Goal: Information Seeking & Learning: Check status

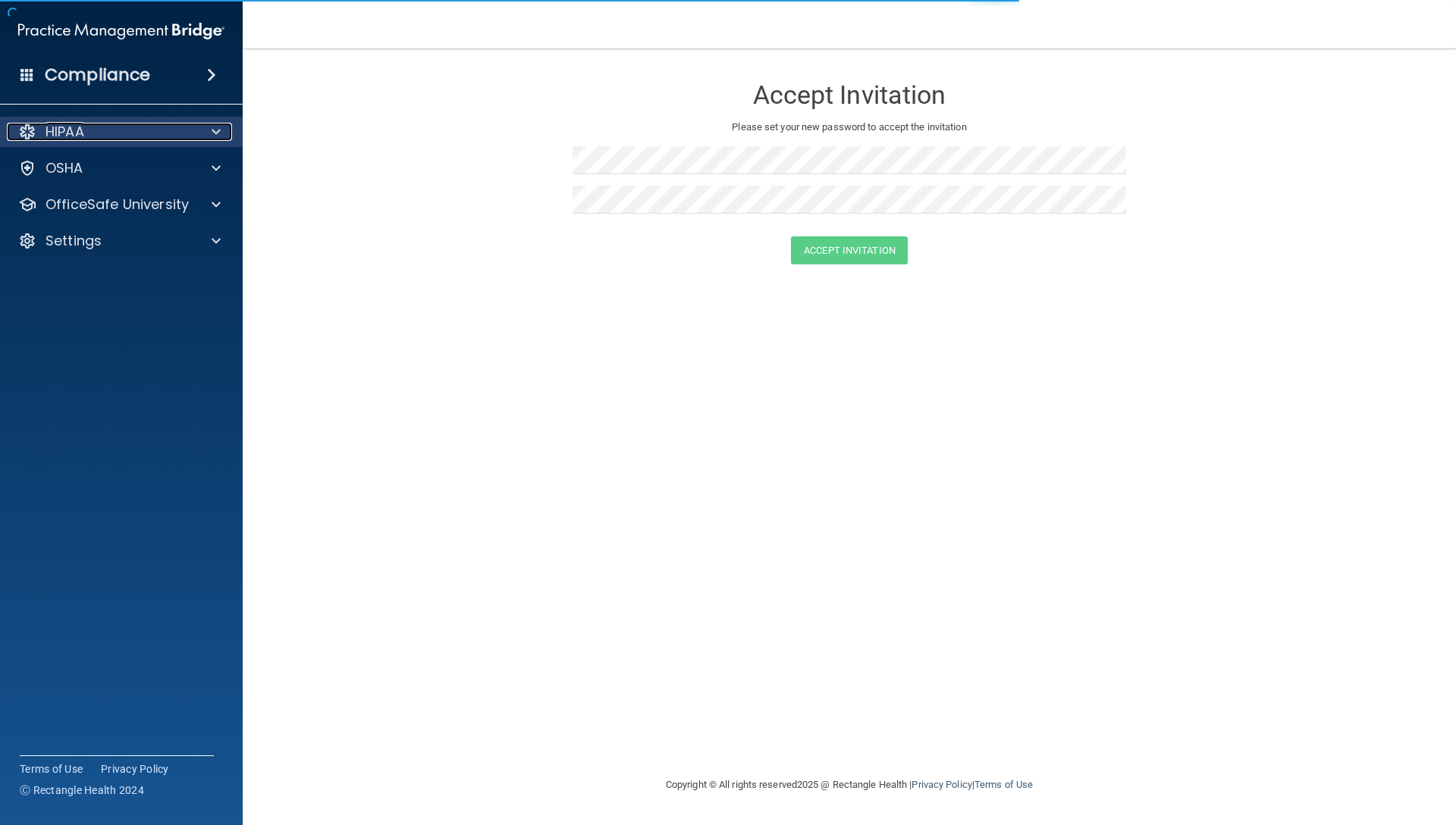
click at [197, 133] on div at bounding box center [213, 132] width 38 height 19
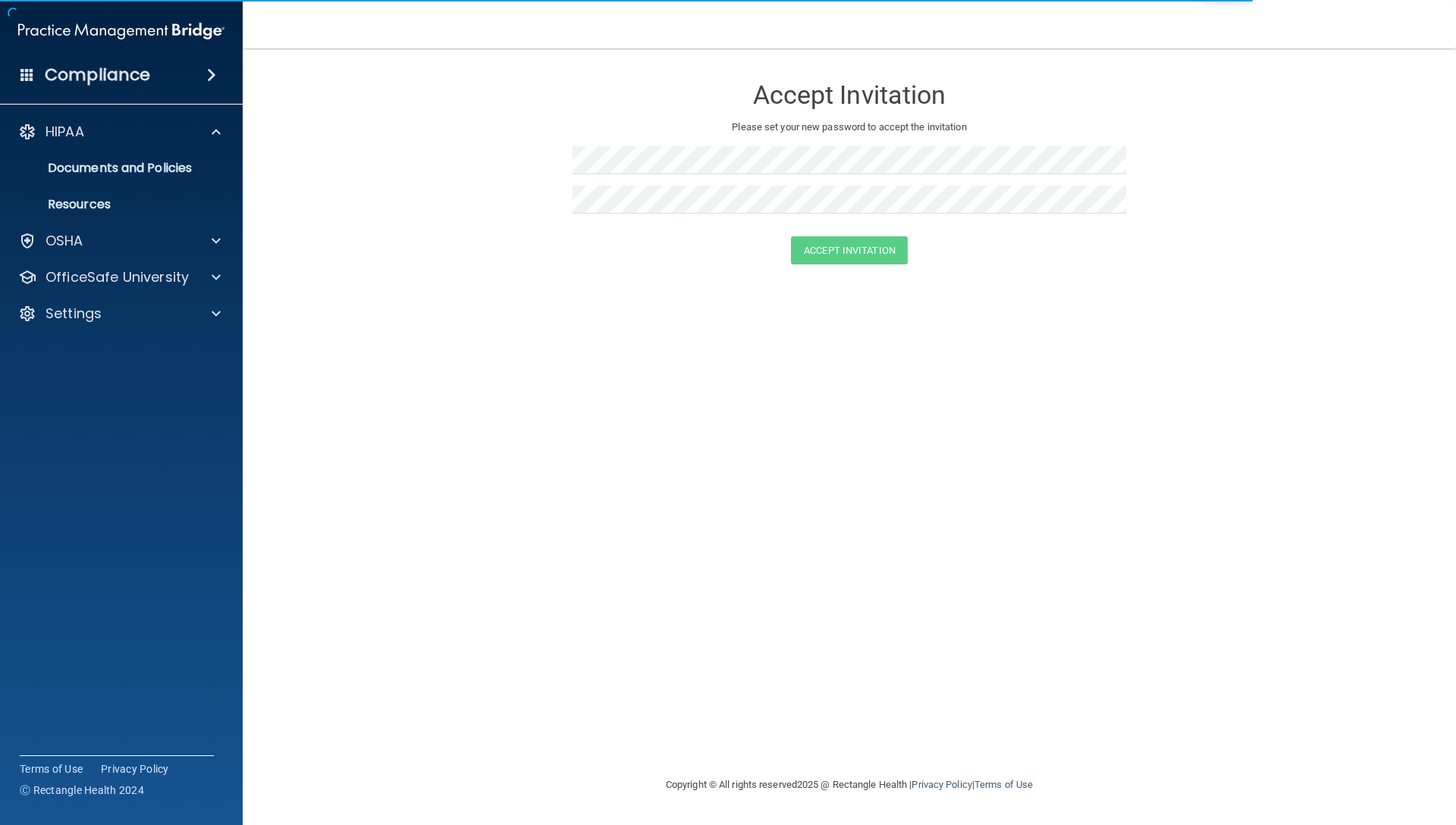
click at [182, 78] on div "Compliance" at bounding box center [121, 75] width 243 height 34
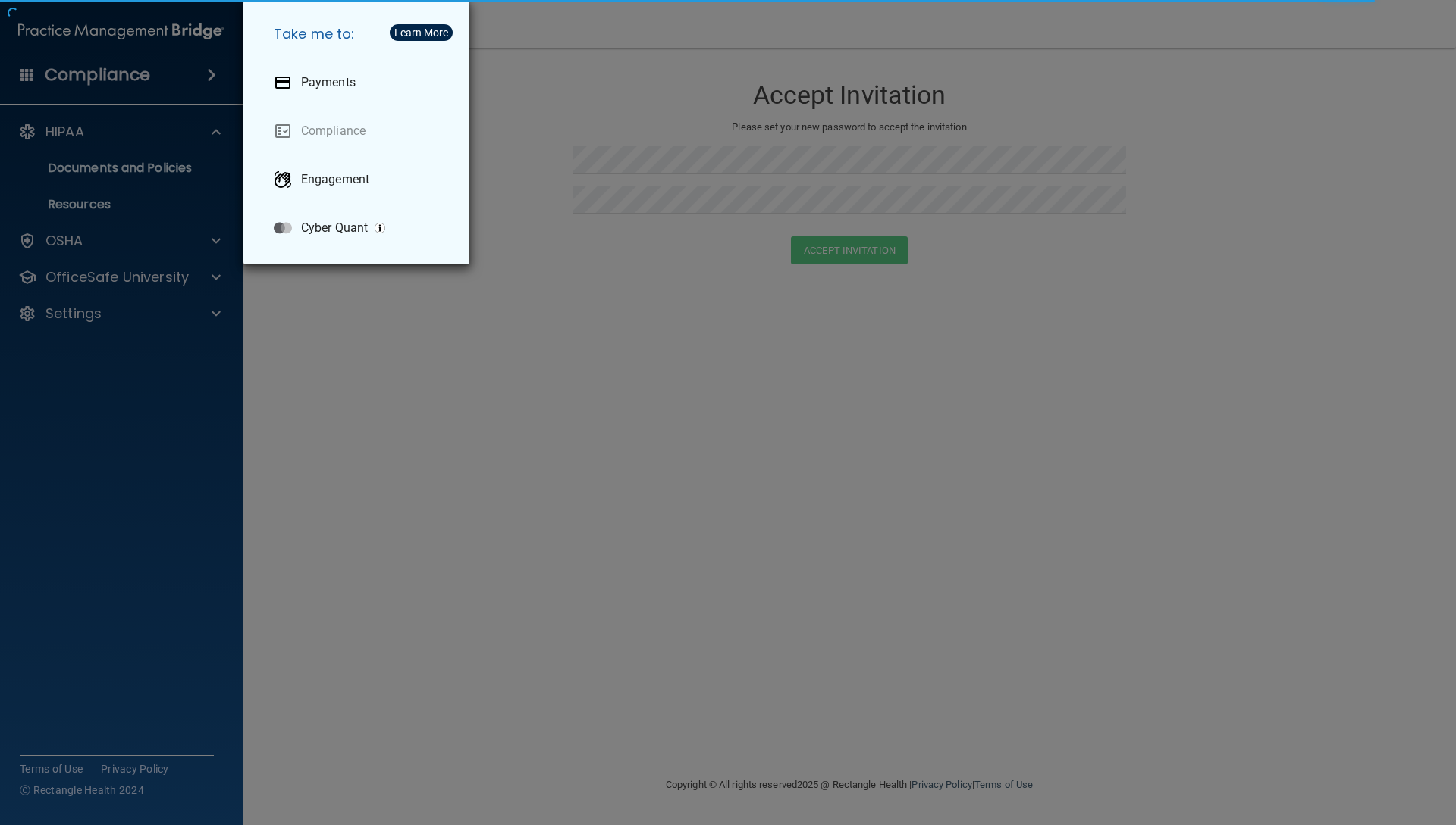
click at [185, 76] on div "Take me to: Payments Compliance Engagement Cyber Quant" at bounding box center [728, 412] width 1456 height 825
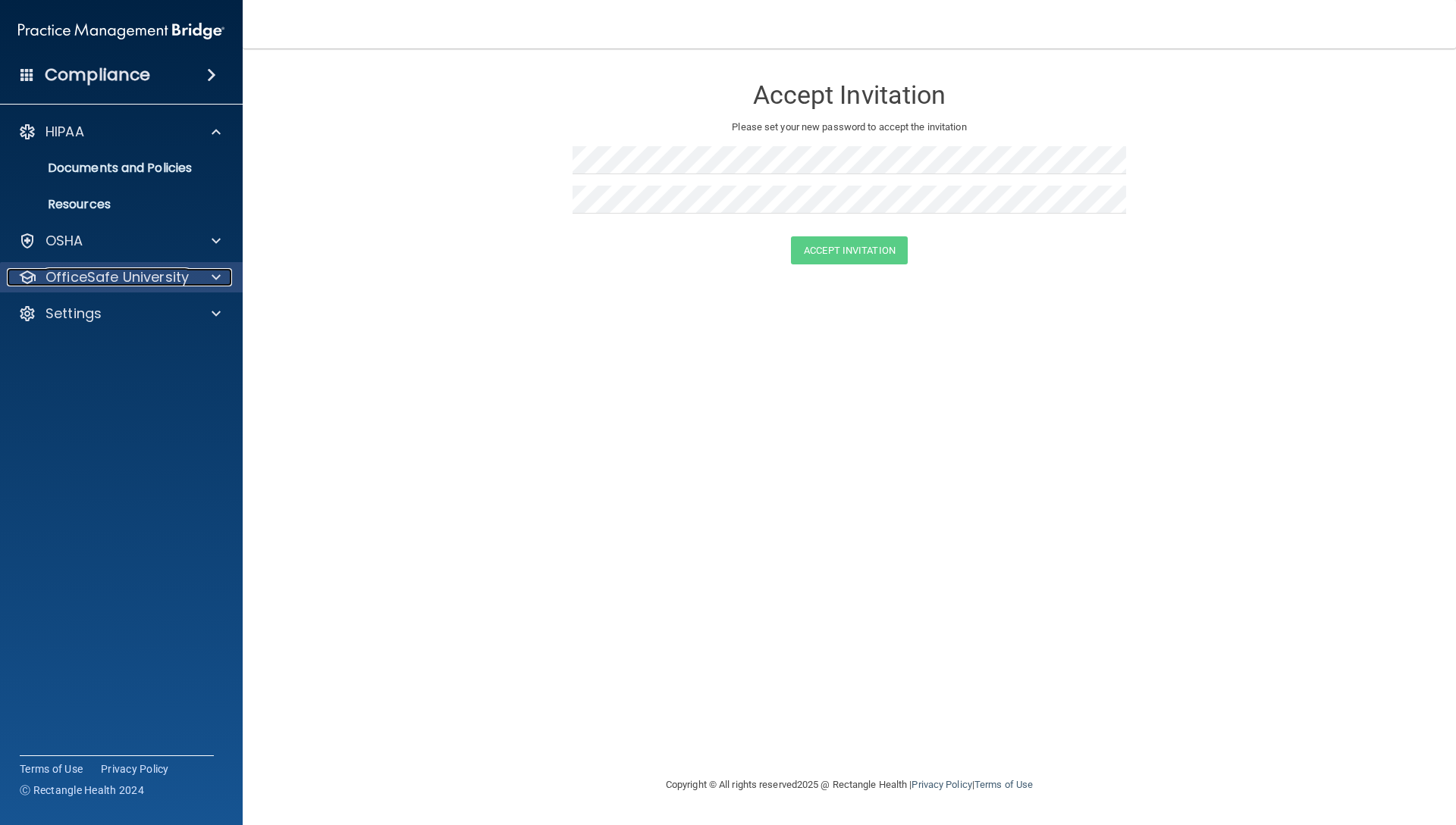
click at [213, 273] on span at bounding box center [216, 277] width 9 height 19
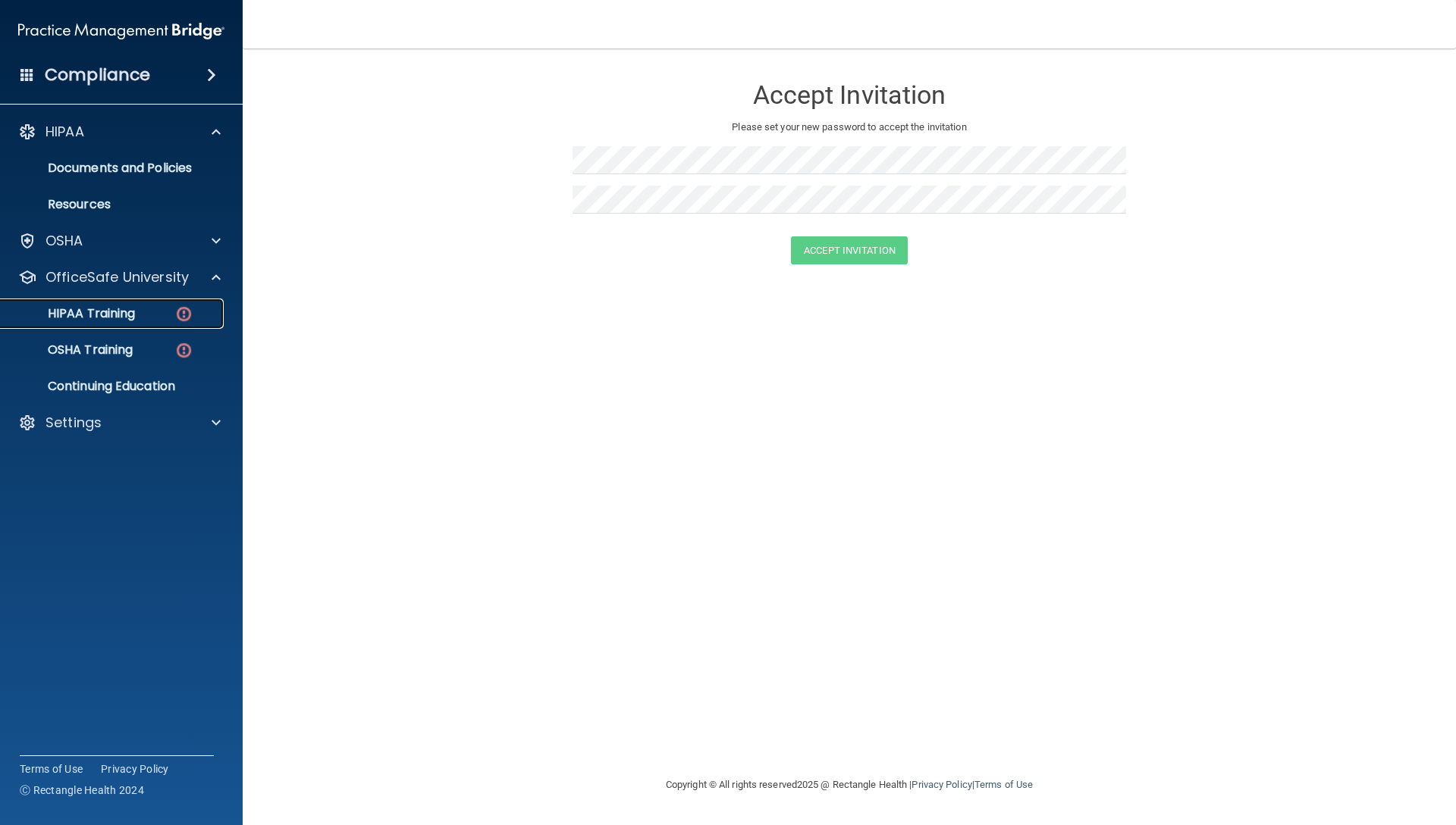
click at [187, 311] on img at bounding box center [183, 313] width 19 height 19
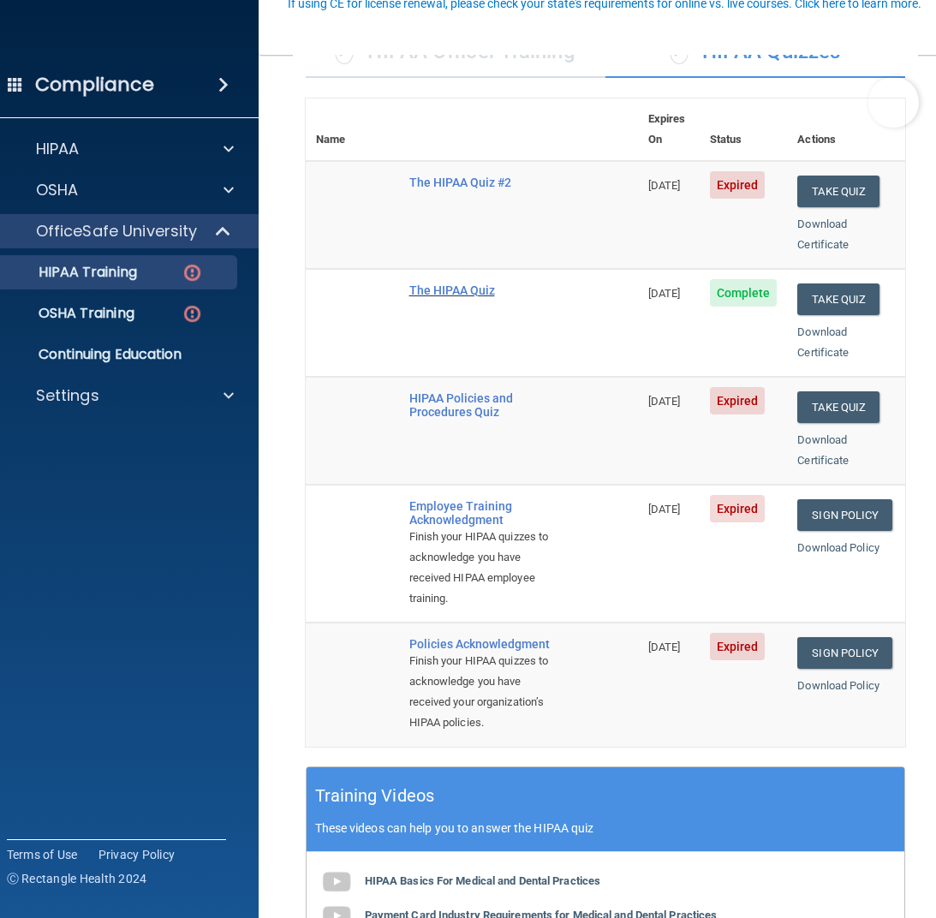
scroll to position [171, 0]
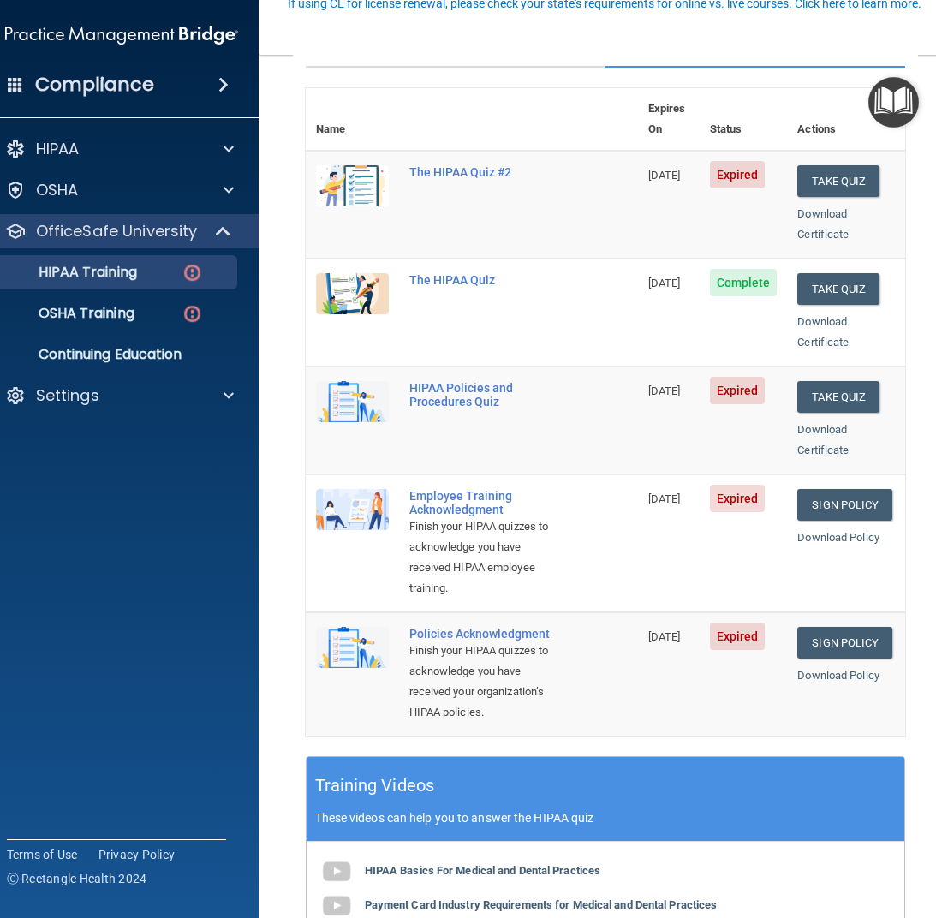
click at [719, 161] on span "Expired" at bounding box center [738, 174] width 56 height 27
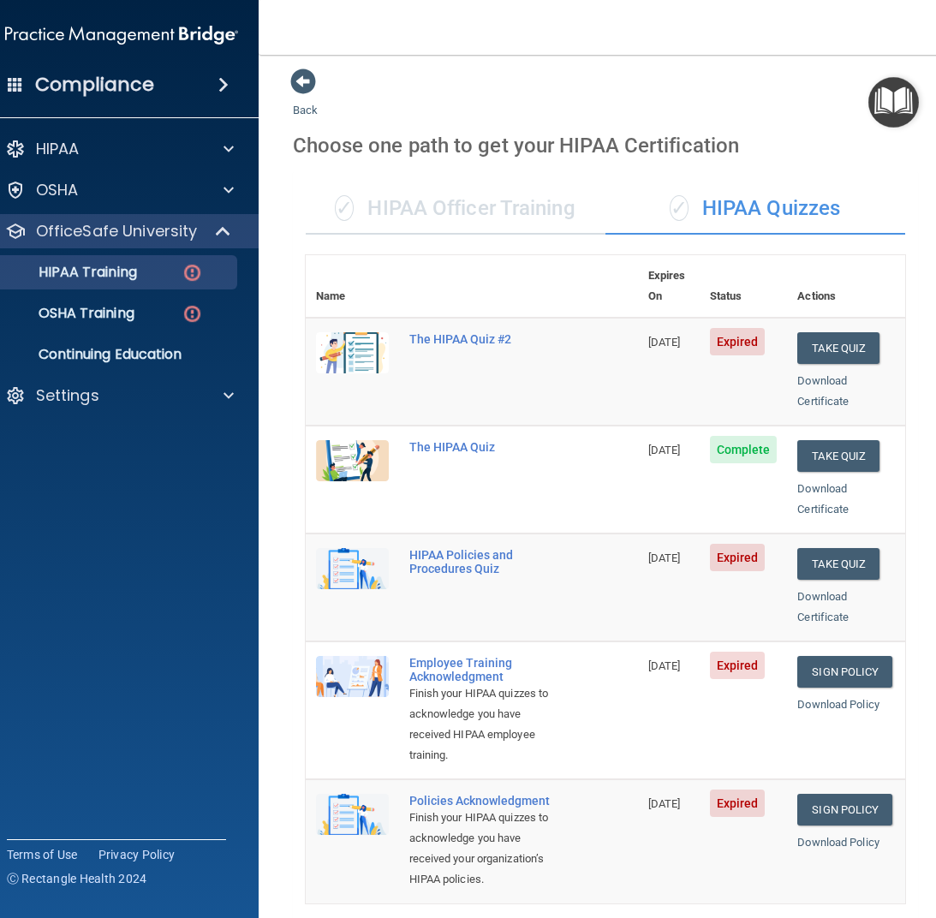
scroll to position [0, 0]
